Goal: Check status: Check status

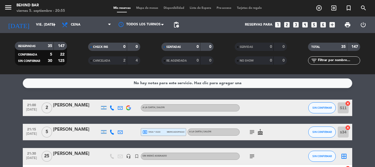
click at [168, 132] on span "mercadopago" at bounding box center [176, 132] width 18 height 4
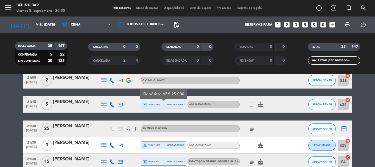
click at [253, 127] on icon "subject" at bounding box center [252, 128] width 7 height 7
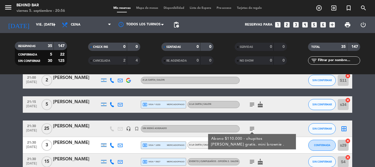
click at [165, 145] on div "local_atm visa * 1059 mercadopago" at bounding box center [163, 144] width 42 height 7
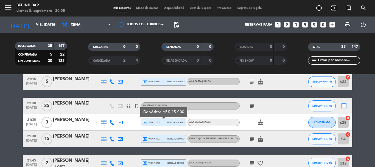
scroll to position [55, 0]
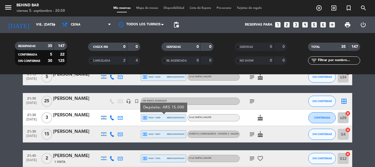
click at [160, 134] on span "local_atm visa * 5927" at bounding box center [151, 133] width 18 height 5
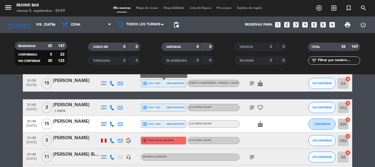
scroll to position [110, 0]
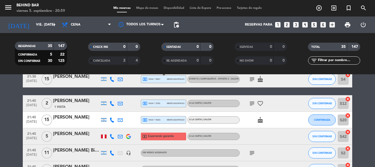
click at [157, 103] on span "local_atm visa * 2781" at bounding box center [151, 103] width 18 height 5
click at [252, 102] on icon "subject" at bounding box center [252, 103] width 7 height 7
click at [163, 116] on div "local_atm visa * 5423 mercadopago" at bounding box center [163, 119] width 42 height 7
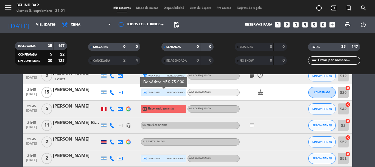
click at [253, 124] on icon "subject" at bounding box center [252, 125] width 7 height 7
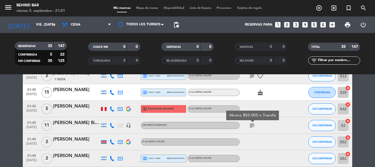
click at [157, 157] on span "local_atm visa * 3996" at bounding box center [151, 158] width 18 height 5
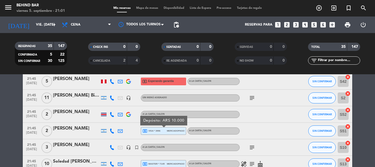
scroll to position [192, 0]
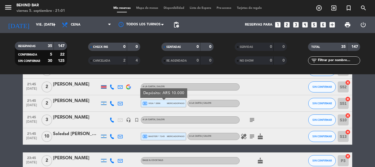
click at [253, 119] on icon "subject" at bounding box center [252, 119] width 7 height 7
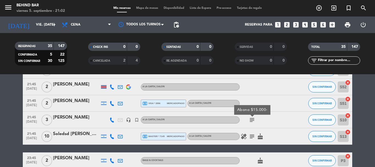
click at [156, 135] on span "local_atm master * 7145" at bounding box center [153, 136] width 22 height 5
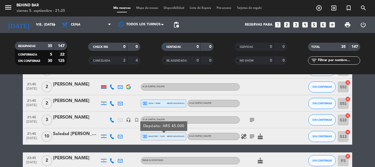
scroll to position [219, 0]
